Goal: Use online tool/utility: Utilize a website feature to perform a specific function

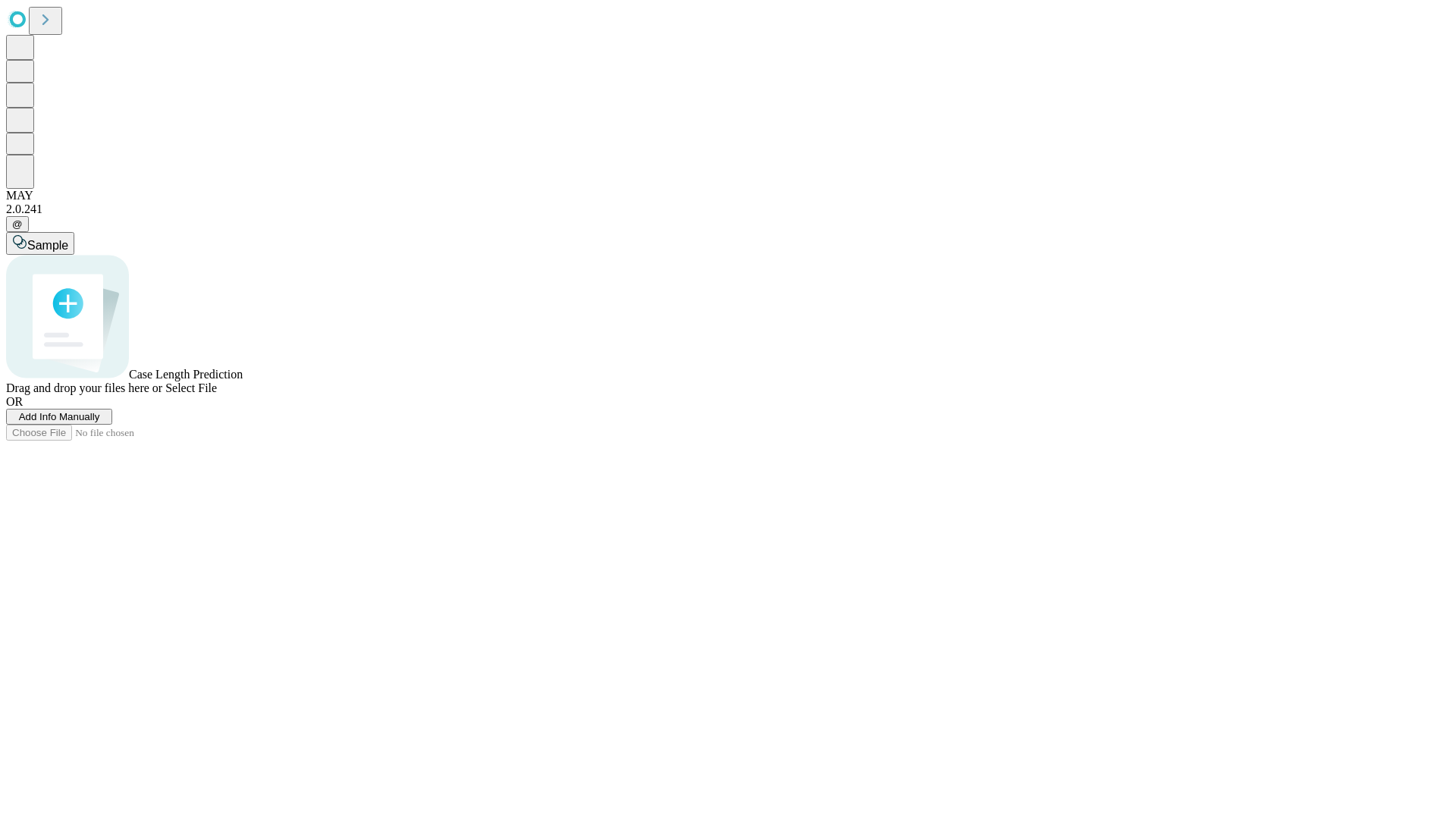
click at [217, 395] on span "Select File" at bounding box center [191, 387] width 52 height 13
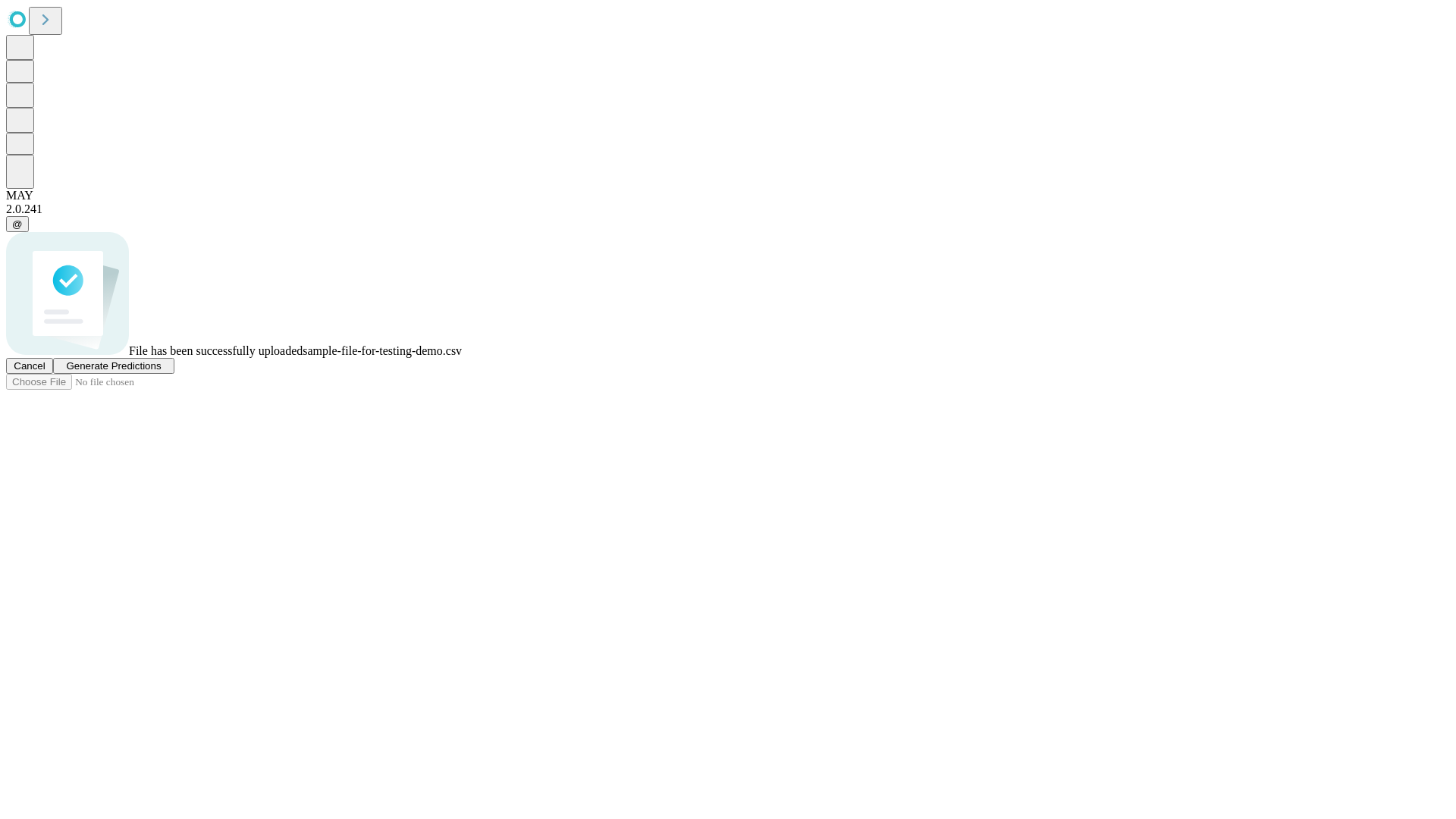
click at [161, 372] on span "Generate Predictions" at bounding box center [113, 365] width 95 height 11
